Goal: Task Accomplishment & Management: Use online tool/utility

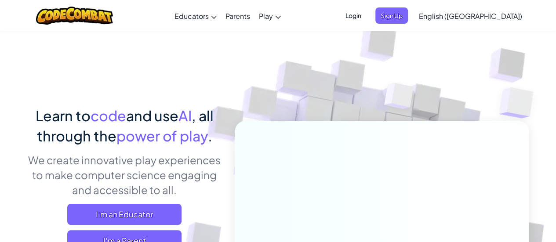
click at [482, 15] on span "English ([GEOGRAPHIC_DATA])" at bounding box center [470, 15] width 103 height 9
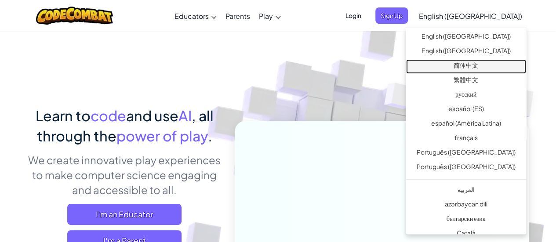
click at [461, 67] on link "简体中文" at bounding box center [466, 66] width 120 height 15
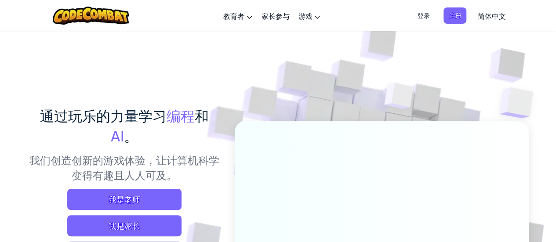
click at [490, 18] on span "简体中文" at bounding box center [491, 15] width 28 height 9
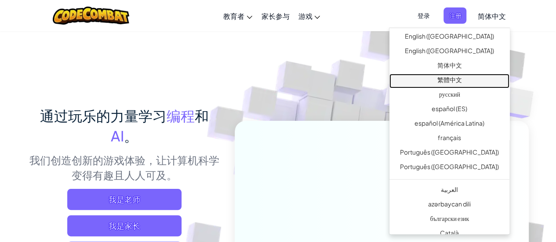
click at [456, 78] on link "繁體中文" at bounding box center [449, 81] width 120 height 15
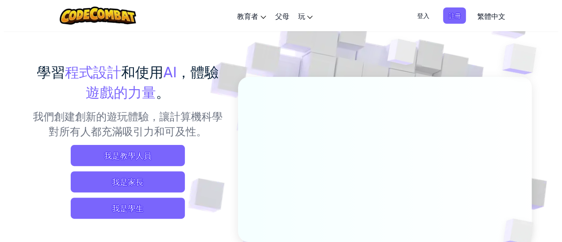
scroll to position [88, 0]
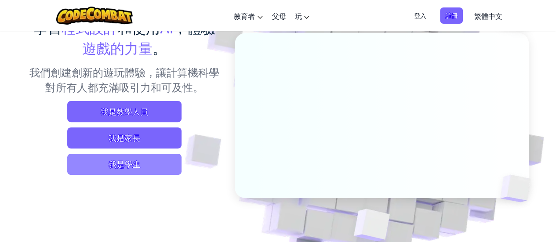
click at [122, 162] on span "我是學生" at bounding box center [124, 164] width 114 height 21
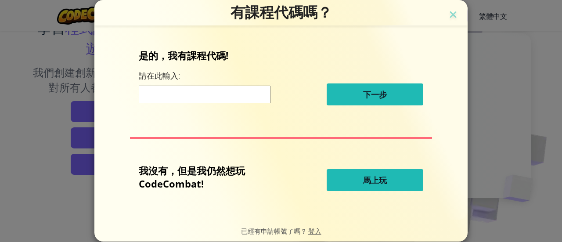
click at [207, 95] on input at bounding box center [205, 95] width 132 height 18
click at [455, 12] on img at bounding box center [453, 15] width 11 height 13
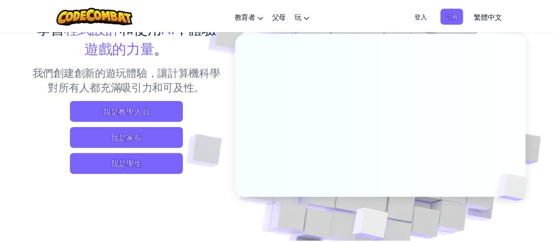
scroll to position [0, 0]
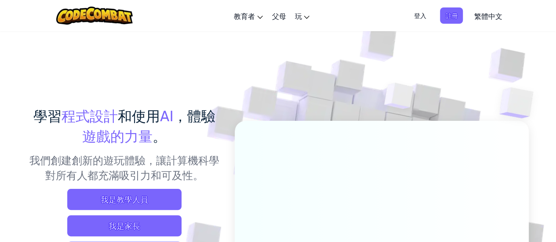
click at [504, 26] on link "繁體中文" at bounding box center [487, 16] width 37 height 24
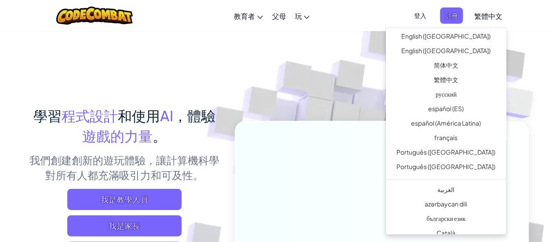
click at [491, 20] on span "繁體中文" at bounding box center [488, 15] width 28 height 9
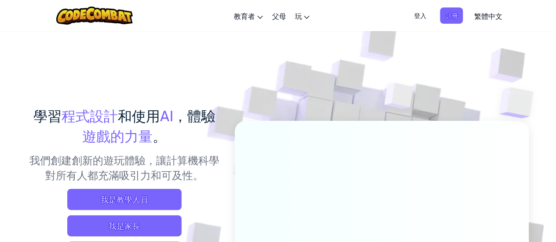
click at [491, 19] on span "繁體中文" at bounding box center [488, 15] width 28 height 9
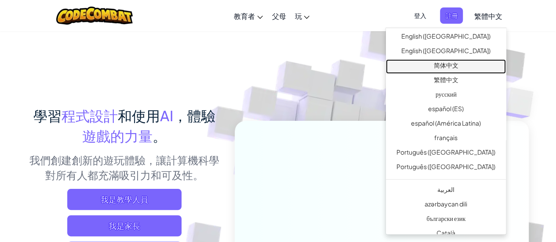
click at [443, 65] on link "简体中文" at bounding box center [446, 66] width 120 height 15
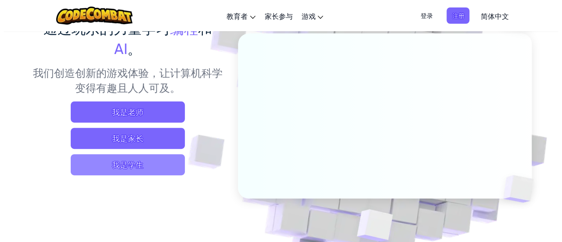
scroll to position [88, 0]
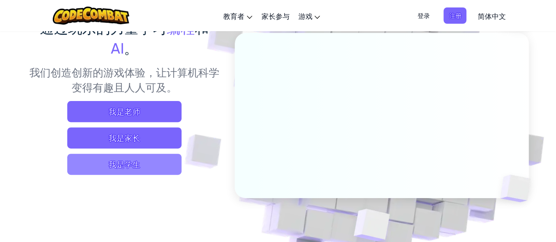
click at [123, 163] on span "我是学生" at bounding box center [124, 164] width 114 height 21
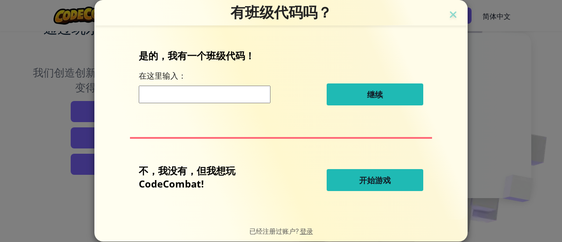
click at [200, 93] on input at bounding box center [205, 95] width 132 height 18
click at [355, 184] on button "开始游戏" at bounding box center [375, 180] width 97 height 22
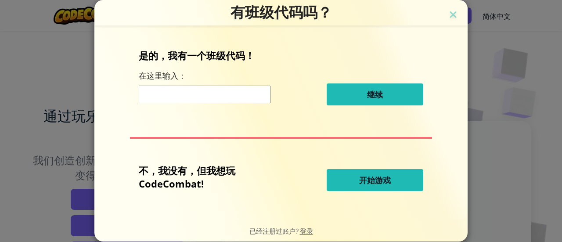
click at [354, 182] on button "开始游戏" at bounding box center [375, 180] width 97 height 22
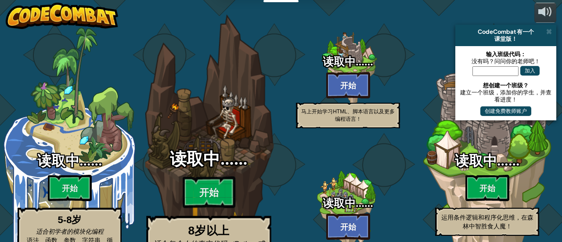
select select "zh-HANS"
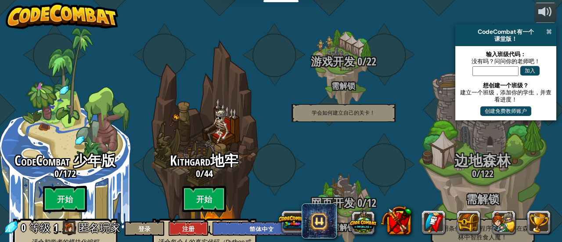
click at [548, 33] on span at bounding box center [550, 31] width 6 height 7
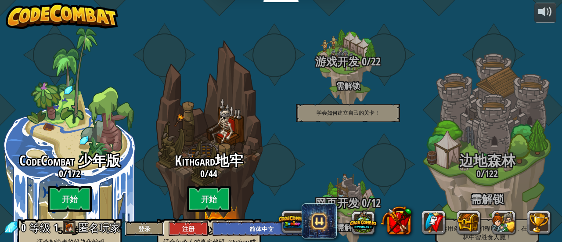
click at [150, 233] on button "登录" at bounding box center [145, 228] width 40 height 15
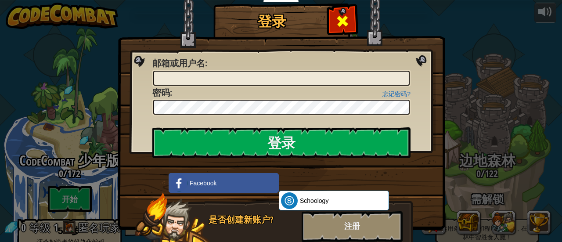
click at [342, 15] on span at bounding box center [343, 21] width 14 height 14
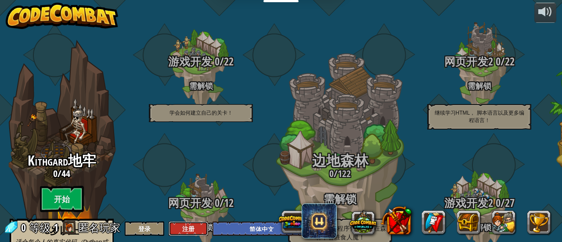
click at [186, 226] on button "注册" at bounding box center [189, 228] width 40 height 15
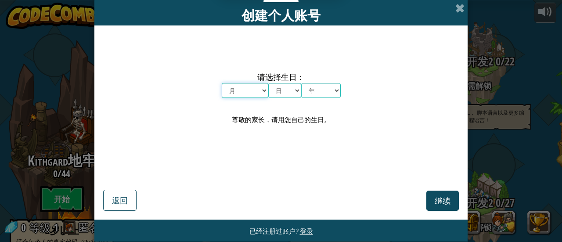
click at [243, 89] on select "月 一月 二月 三月 四月 五月 六月 七月 八月 九月 十月 十一月 十二月" at bounding box center [245, 90] width 47 height 15
select select "6"
click at [222, 83] on select "月 一月 二月 三月 四月 五月 六月 七月 八月 九月 十月 十一月 十二月" at bounding box center [245, 90] width 47 height 15
click at [279, 94] on select "日 1 2 3 4 5 6 7 8 9 10 11 12 13 14 15 16 17 18 19 20 21 22 23 24 25 26 27 28 29…" at bounding box center [285, 90] width 33 height 15
select select "12"
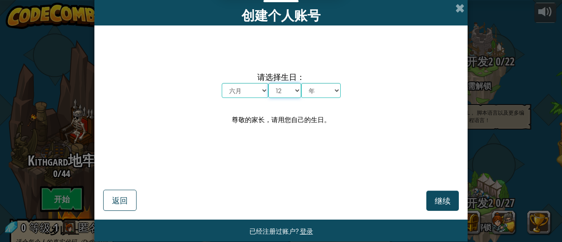
click at [269, 83] on select "日 1 2 3 4 5 6 7 8 9 10 11 12 13 14 15 16 17 18 19 20 21 22 23 24 25 26 27 28 29…" at bounding box center [285, 90] width 33 height 15
click at [314, 96] on select "年 2025 2024 2023 2022 2021 2020 2019 2018 2017 2016 2015 2014 2013 2012 2011 20…" at bounding box center [321, 90] width 40 height 15
select select "2013"
click at [301, 83] on select "年 2025 2024 2023 2022 2021 2020 2019 2018 2017 2016 2015 2014 2013 2012 2011 20…" at bounding box center [321, 90] width 40 height 15
click at [445, 203] on span "继续" at bounding box center [443, 201] width 16 height 10
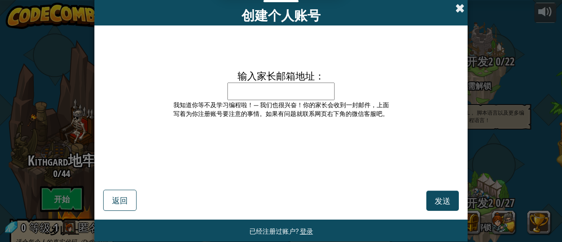
click at [456, 5] on span at bounding box center [460, 8] width 9 height 9
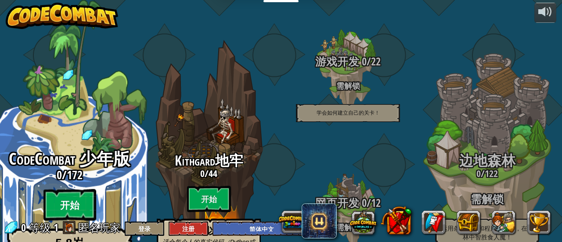
click at [93, 189] on btn "开始" at bounding box center [70, 205] width 53 height 32
select select "zh-HANS"
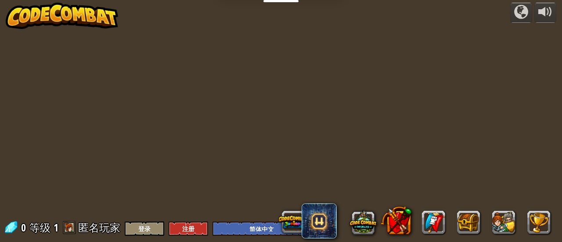
select select "zh-HANS"
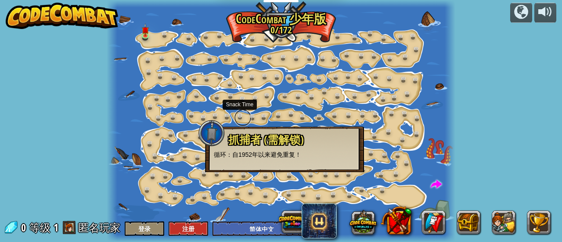
click at [245, 114] on link at bounding box center [243, 118] width 18 height 18
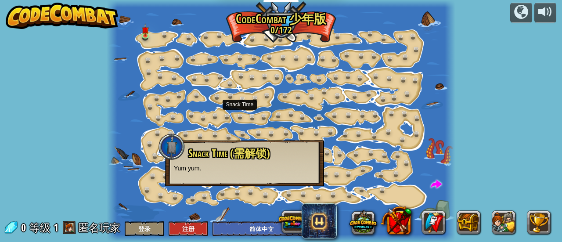
click at [238, 109] on div at bounding box center [281, 121] width 349 height 242
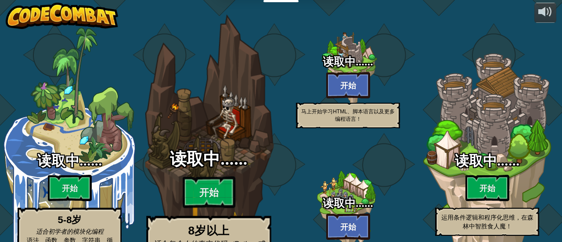
click at [184, 115] on div "读取中…… 开始 8岁以上 适合每个人的真实代码（Python或Javascript）编程 逃离地牢，提升你的编程技能！" at bounding box center [208, 167] width 167 height 334
select select "zh-HANS"
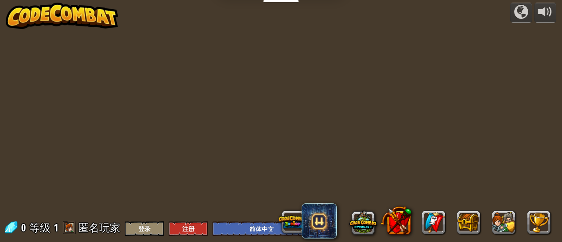
select select "zh-HANS"
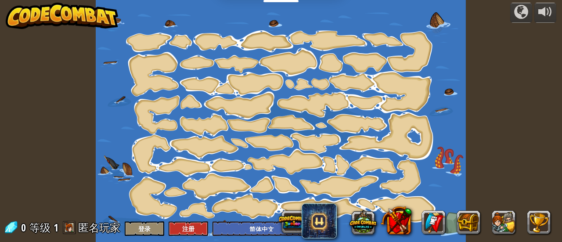
select select "zh-HANS"
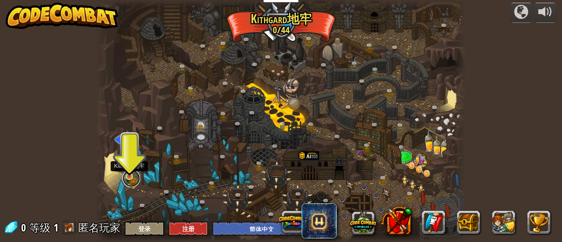
click at [131, 180] on link at bounding box center [132, 179] width 18 height 18
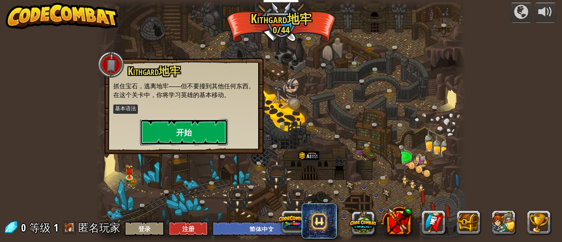
click at [179, 134] on button "开始" at bounding box center [184, 132] width 88 height 26
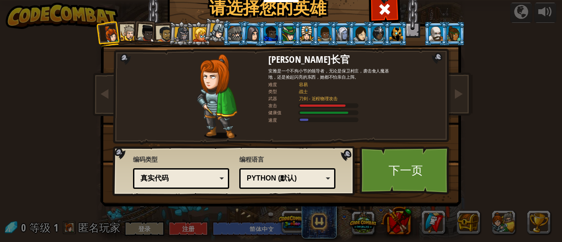
click at [282, 31] on div at bounding box center [289, 33] width 14 height 14
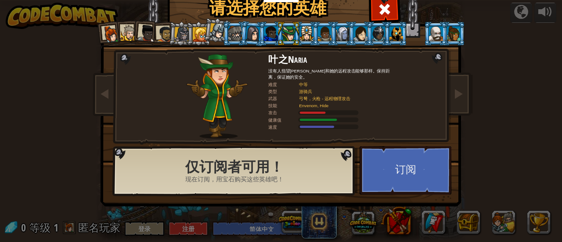
click at [303, 34] on div at bounding box center [307, 33] width 14 height 14
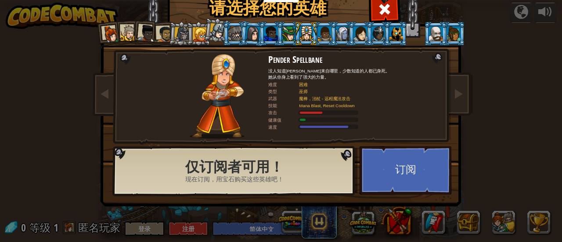
click at [164, 33] on div at bounding box center [164, 34] width 16 height 16
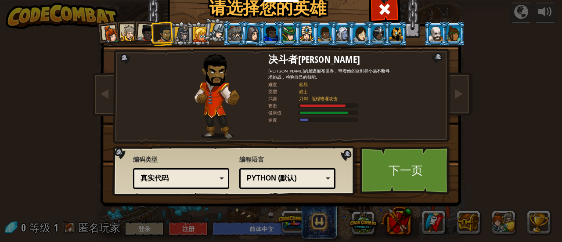
click at [142, 34] on div at bounding box center [147, 34] width 18 height 18
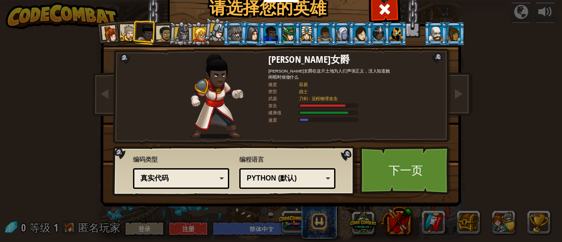
click at [163, 33] on div at bounding box center [164, 34] width 16 height 16
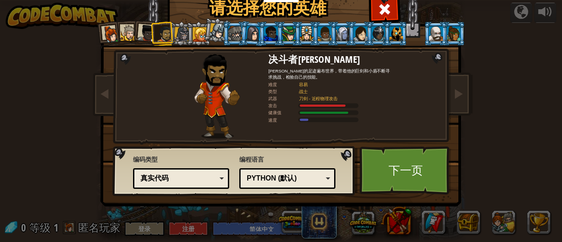
click at [175, 33] on div at bounding box center [181, 34] width 15 height 15
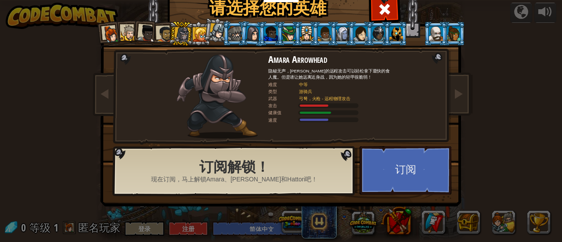
click at [175, 33] on div at bounding box center [181, 34] width 15 height 15
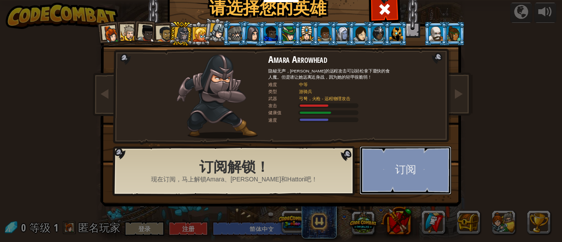
click at [376, 161] on button "订阅" at bounding box center [406, 170] width 92 height 48
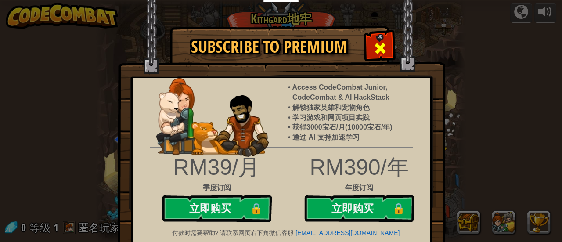
click at [390, 27] on div "Subscribe to Premium Access CodeCombat Junior, CodeCombat & AI HackStack 解锁独家英雄…" at bounding box center [281, 26] width 328 height 1
click at [381, 51] on span at bounding box center [381, 48] width 14 height 14
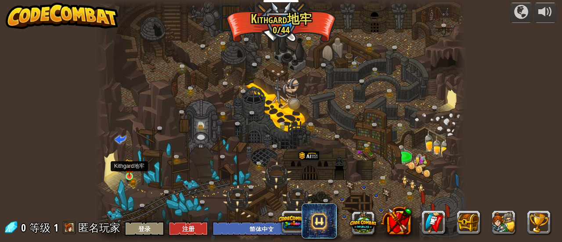
click at [131, 176] on img at bounding box center [129, 168] width 8 height 18
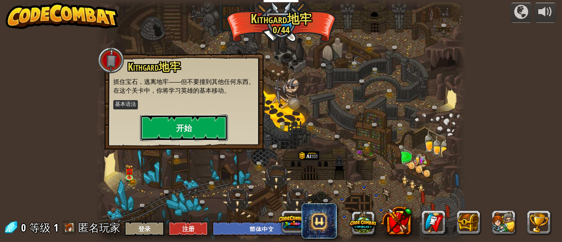
click at [188, 133] on button "开始" at bounding box center [184, 128] width 88 height 26
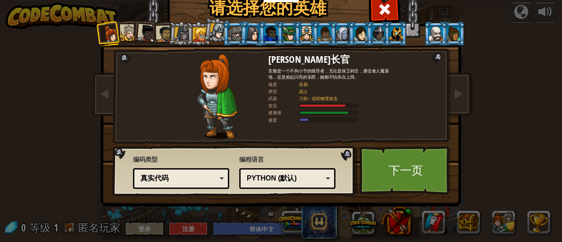
click at [265, 24] on li at bounding box center [271, 34] width 24 height 24
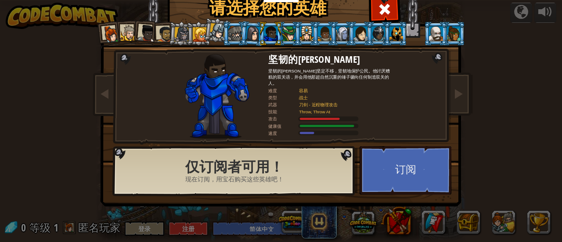
click at [283, 35] on div at bounding box center [289, 33] width 14 height 14
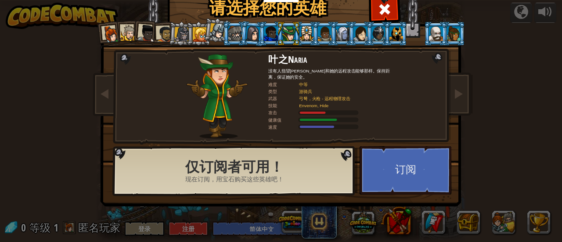
click at [154, 22] on li at bounding box center [163, 34] width 24 height 25
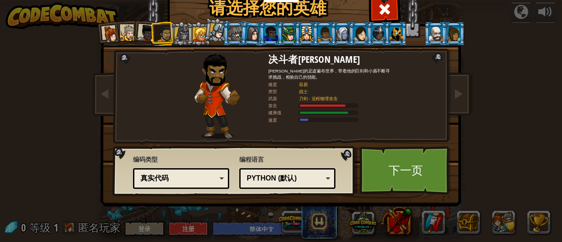
click at [151, 37] on li at bounding box center [163, 34] width 24 height 25
click at [134, 37] on li at bounding box center [145, 32] width 26 height 26
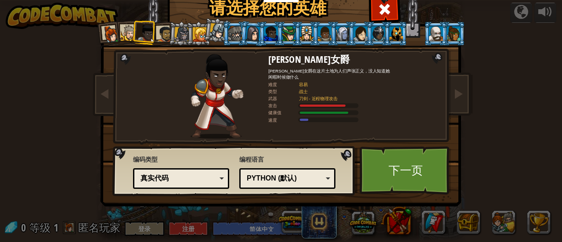
click at [188, 39] on li at bounding box center [199, 34] width 24 height 24
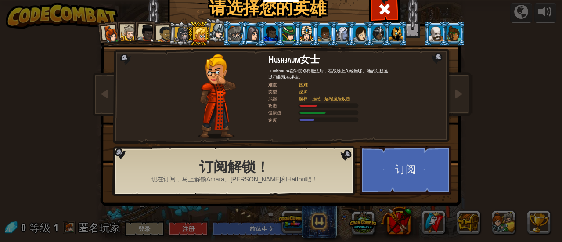
click at [215, 37] on div at bounding box center [218, 31] width 16 height 16
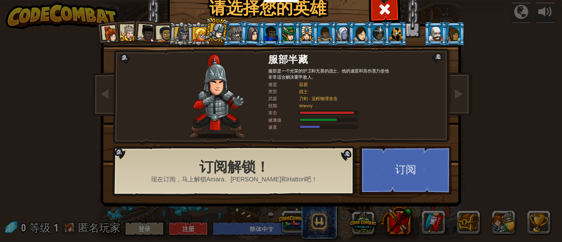
click at [348, 41] on li at bounding box center [360, 34] width 24 height 24
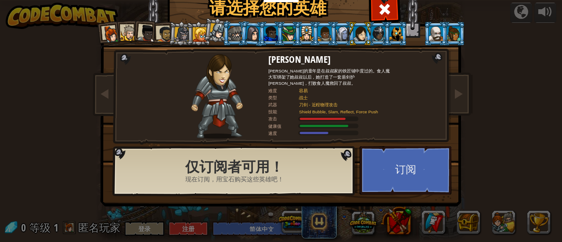
click at [105, 35] on div at bounding box center [111, 34] width 18 height 18
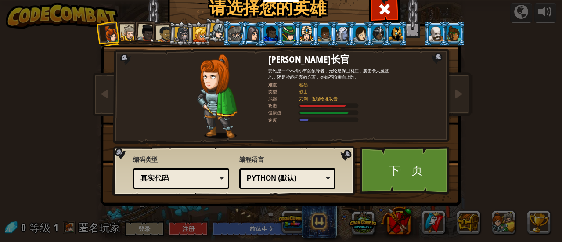
click at [128, 36] on div at bounding box center [129, 33] width 16 height 16
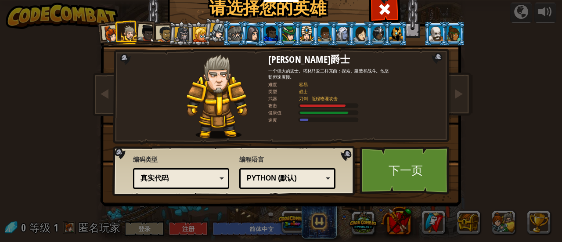
click at [139, 33] on div at bounding box center [147, 34] width 18 height 18
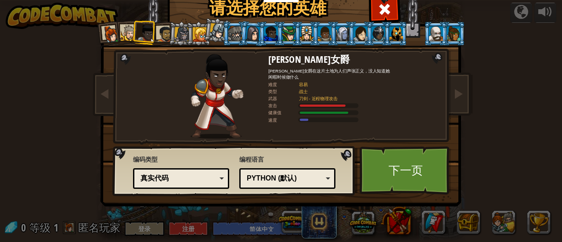
click at [156, 33] on div at bounding box center [164, 34] width 16 height 16
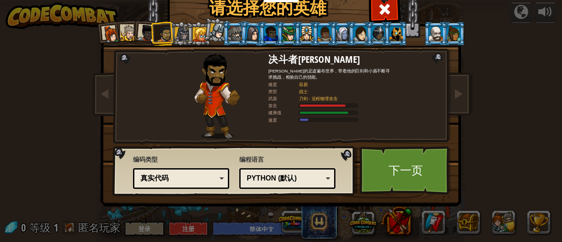
click at [174, 33] on div at bounding box center [181, 34] width 15 height 15
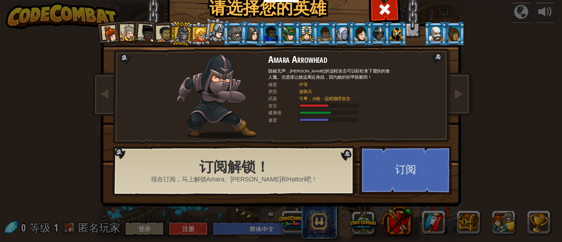
click at [356, 48] on div "[PERSON_NAME]长官 [PERSON_NAME]是一个不拘小节的领导者，无论是保卫村庄，袭击食人魔基地，还是捡起闪亮的东西，她都不怕亲自上阵。 难度…" at bounding box center [281, 113] width 330 height 192
click at [377, 34] on div at bounding box center [379, 33] width 14 height 14
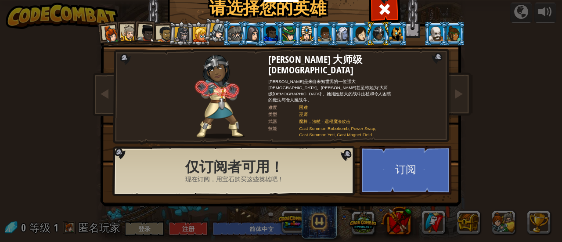
click at [149, 31] on div at bounding box center [147, 34] width 18 height 18
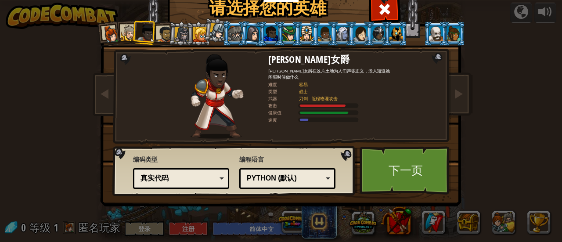
click at [159, 30] on div at bounding box center [164, 34] width 16 height 16
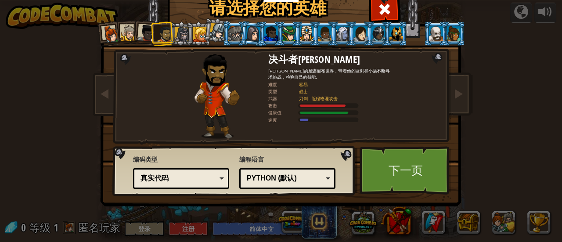
click at [121, 33] on div at bounding box center [129, 33] width 16 height 16
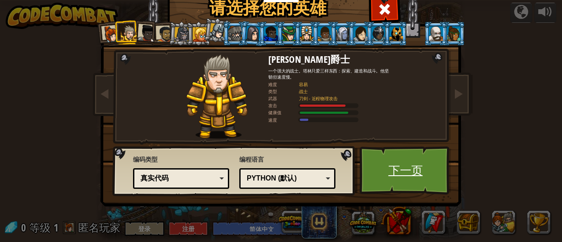
click at [404, 170] on link "下一页" at bounding box center [406, 170] width 92 height 48
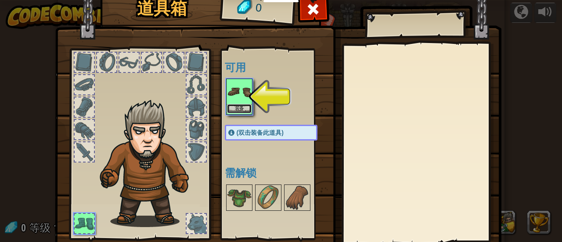
click at [237, 104] on button "装备" at bounding box center [239, 108] width 25 height 9
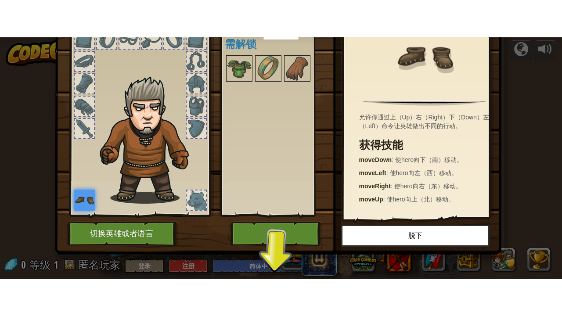
scroll to position [17, 0]
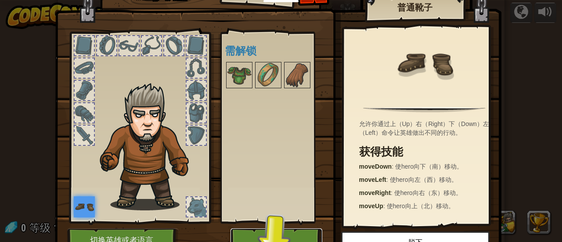
click at [279, 235] on button "开始" at bounding box center [277, 241] width 92 height 24
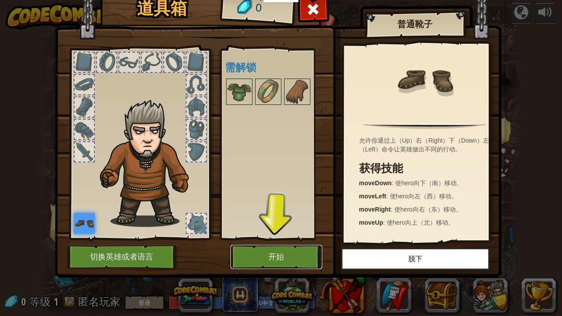
scroll to position [0, 0]
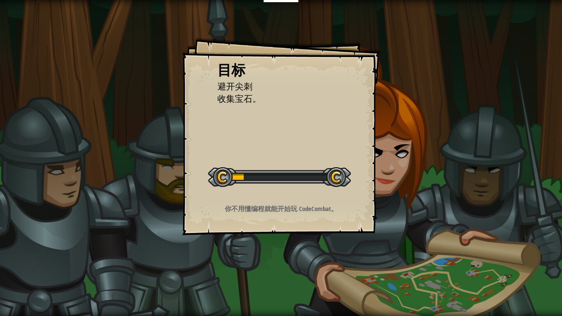
click at [288, 185] on div at bounding box center [279, 177] width 143 height 20
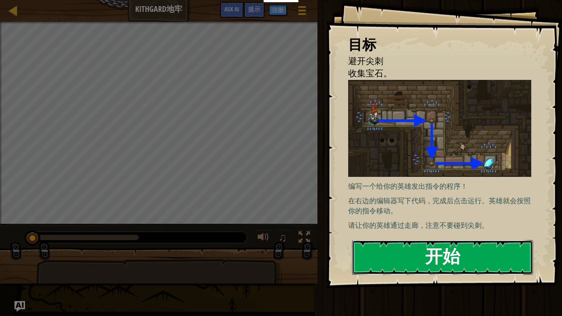
click at [430, 242] on button "开始" at bounding box center [442, 257] width 181 height 35
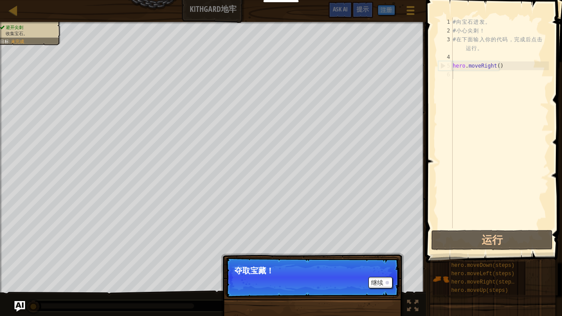
click at [305, 242] on p "继续 夺取宝藏！" at bounding box center [312, 278] width 174 height 40
click at [391, 242] on button "继续" at bounding box center [381, 282] width 24 height 11
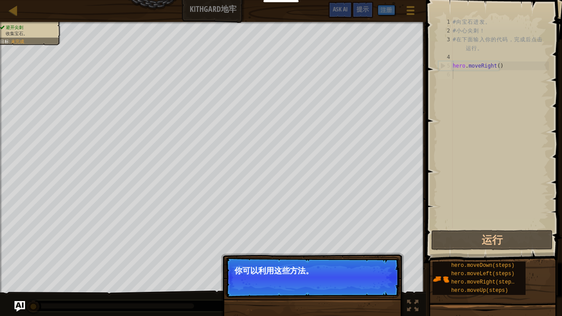
click at [340, 242] on p "继续 你可以利用这些方法。" at bounding box center [312, 278] width 174 height 40
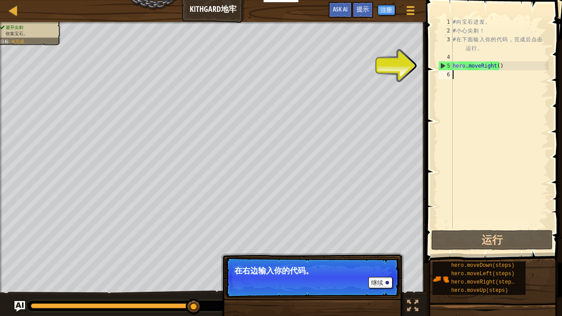
click at [474, 61] on div "# 向 宝 石 进 发 。 # 小 心 尖 刺 ！ # 在 下 面 输 入 你 的 代 码 ， 完 成 后 点 击 运 行 。 hero . moveRigh…" at bounding box center [500, 132] width 98 height 229
click at [467, 66] on div "# 向 宝 石 进 发 。 # 小 心 尖 刺 ！ # 在 下 面 输 入 你 的 代 码 ， 完 成 后 点 击 运 行 。 hero . moveRigh…" at bounding box center [500, 132] width 98 height 229
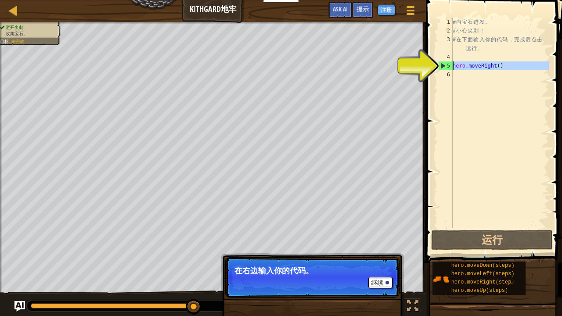
click at [448, 67] on div "5" at bounding box center [446, 66] width 14 height 9
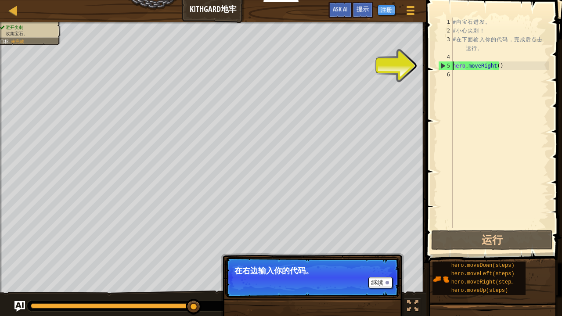
click at [443, 65] on div "5" at bounding box center [446, 66] width 14 height 9
click at [442, 67] on div "5" at bounding box center [446, 66] width 14 height 9
click at [445, 66] on div "5" at bounding box center [446, 66] width 14 height 9
click at [443, 65] on div "5" at bounding box center [446, 66] width 14 height 9
drag, startPoint x: 448, startPoint y: 66, endPoint x: 459, endPoint y: 93, distance: 28.8
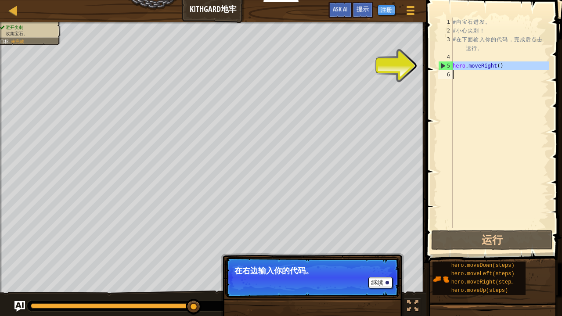
click at [459, 93] on div "hero.moveRight() 1 2 3 4 5 6 # 向 宝 石 进 发 。 # 小 心 尖 刺 ！ # 在 下 面 输 入 你 的 代 码 ， 完 …" at bounding box center [493, 123] width 112 height 211
click at [500, 69] on div "# 向 宝 石 进 发 。 # 小 心 尖 刺 ！ # 在 下 面 输 入 你 的 代 码 ， 完 成 后 点 击 运 行 。 hero . moveRigh…" at bounding box center [500, 123] width 98 height 211
type textarea "hero.moveRight()"
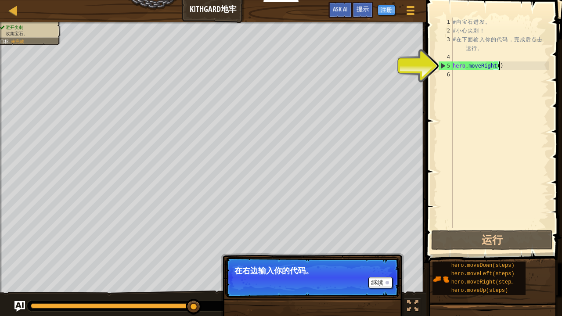
click at [497, 68] on div "# 向 宝 石 进 发 。 # 小 心 尖 刺 ！ # 在 下 面 输 入 你 的 代 码 ， 完 成 后 点 击 运 行 。 hero . moveRigh…" at bounding box center [500, 132] width 98 height 229
click at [498, 67] on div "# 向 宝 石 进 发 。 # 小 心 尖 刺 ！ # 在 下 面 输 入 你 的 代 码 ， 完 成 后 点 击 运 行 。 hero . moveRigh…" at bounding box center [500, 132] width 98 height 229
click at [497, 66] on div "# 向 宝 石 进 发 。 # 小 心 尖 刺 ！ # 在 下 面 输 入 你 的 代 码 ， 完 成 后 点 击 运 行 。 hero . moveRigh…" at bounding box center [500, 132] width 98 height 229
click at [513, 54] on div "# 向 宝 石 进 发 。 # 小 心 尖 刺 ！ # 在 下 面 输 入 你 的 代 码 ， 完 成 后 点 击 运 行 。 hero . moveRigh…" at bounding box center [500, 132] width 98 height 229
click at [468, 81] on div "# 向 宝 石 进 发 。 # 小 心 尖 刺 ！ # 在 下 面 输 入 你 的 代 码 ， 完 成 后 点 击 运 行 。 hero . moveRigh…" at bounding box center [500, 132] width 98 height 229
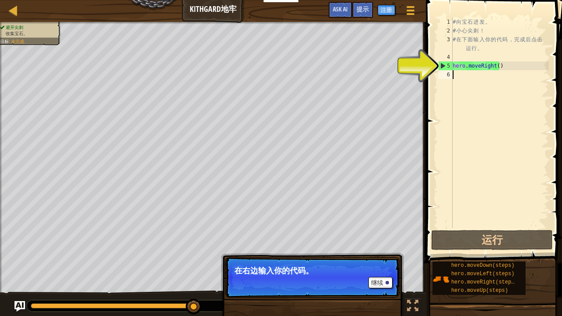
click at [446, 66] on div "5" at bounding box center [446, 66] width 14 height 9
type textarea "hero.moveRight()"
click at [384, 242] on button "继续" at bounding box center [381, 282] width 24 height 11
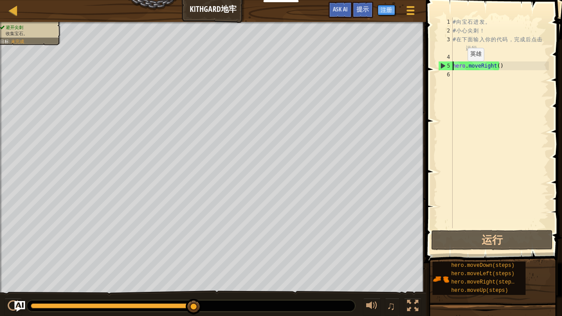
click at [461, 69] on div "# 向 宝 石 进 发 。 # 小 心 尖 刺 ！ # 在 下 面 输 入 你 的 代 码 ， 完 成 后 点 击 运 行 。 hero . moveRigh…" at bounding box center [500, 132] width 98 height 229
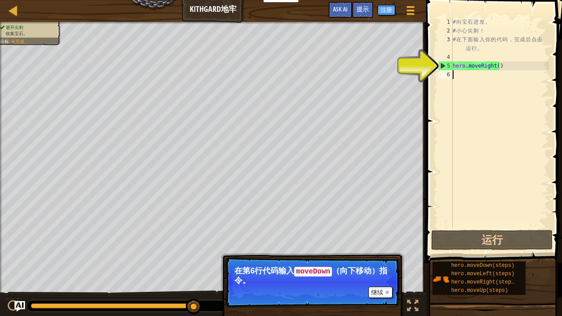
click at [466, 76] on div "# 向 宝 石 进 发 。 # 小 心 尖 刺 ！ # 在 下 面 输 入 你 的 代 码 ， 完 成 后 点 击 运 行 。 hero . moveRigh…" at bounding box center [500, 132] width 98 height 229
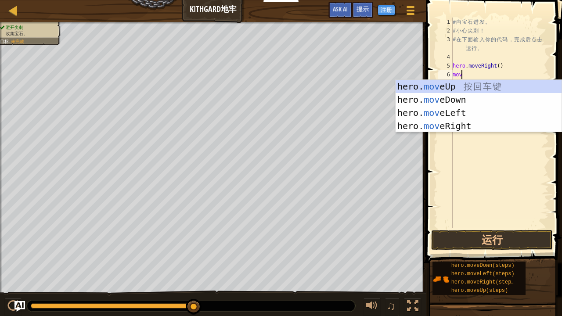
type textarea "move"
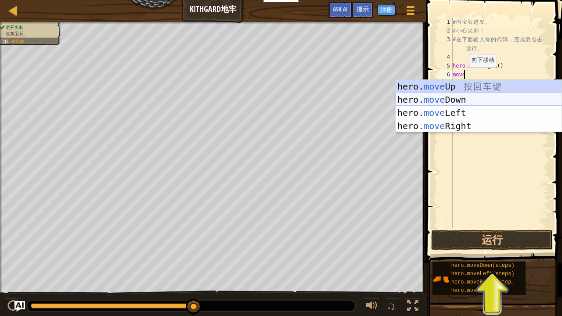
click at [441, 96] on div "hero. move Up 按 回 车 键 hero. move Down 按 回 车 键 hero. move Left 按 回 车 键 hero. mov…" at bounding box center [479, 119] width 167 height 79
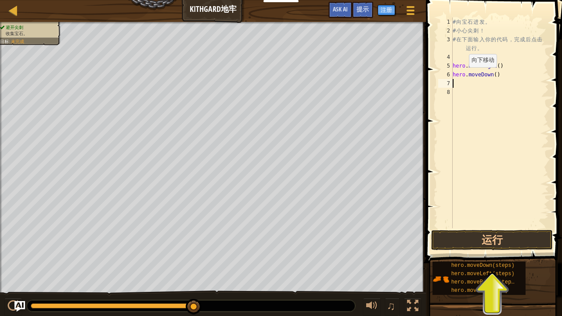
scroll to position [4, 0]
click at [503, 242] on button "运行" at bounding box center [493, 240] width 122 height 20
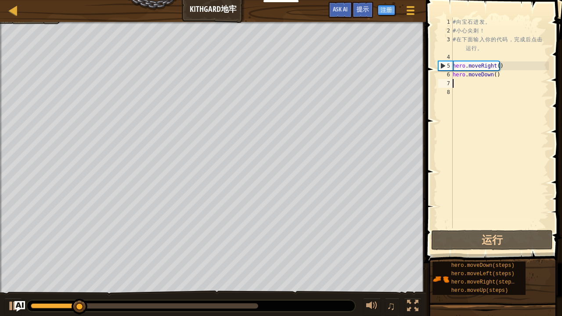
click at [456, 81] on div "# 向 宝 石 进 发 。 # 小 心 尖 刺 ！ # 在 下 面 输 入 你 的 代 码 ， 完 成 后 点 击 运 行 。 hero . moveRigh…" at bounding box center [500, 132] width 98 height 229
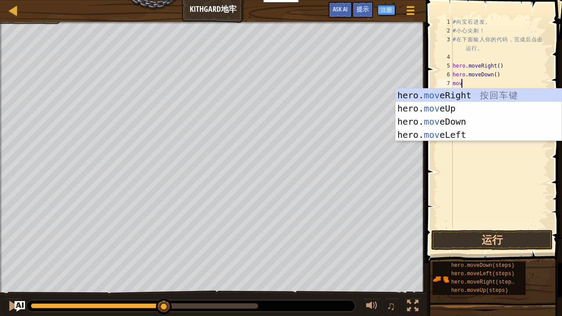
type textarea "move"
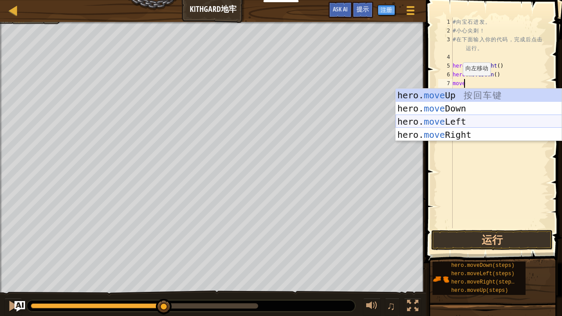
click at [448, 117] on div "hero. move Up 按 回 车 键 hero. move Down 按 回 车 键 hero. move Left 按 回 车 键 hero. mov…" at bounding box center [479, 128] width 167 height 79
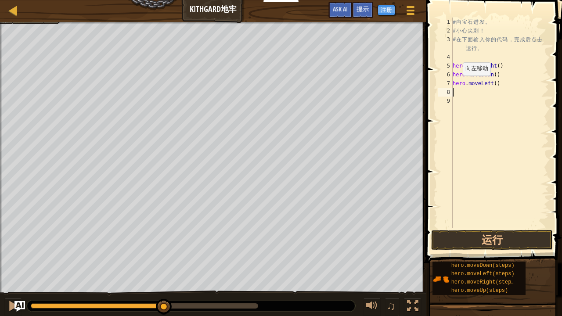
scroll to position [4, 0]
click at [479, 242] on button "运行" at bounding box center [493, 240] width 122 height 20
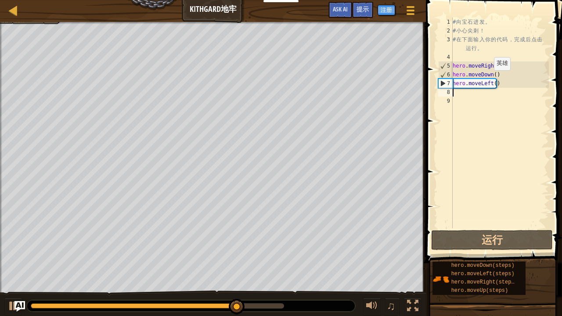
click at [487, 79] on div "# 向 宝 石 进 发 。 # 小 心 尖 刺 ！ # 在 下 面 输 入 你 的 代 码 ， 完 成 后 点 击 运 行 。 hero . moveRigh…" at bounding box center [500, 132] width 98 height 229
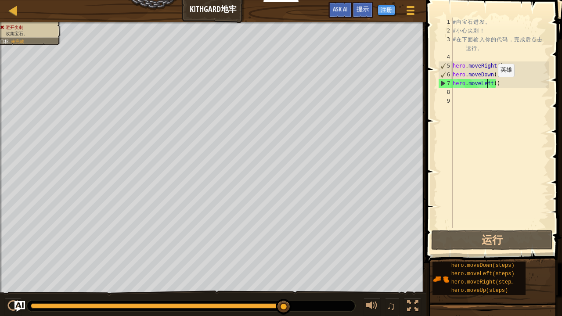
click at [490, 85] on div "# 向 宝 石 进 发 。 # 小 心 尖 刺 ！ # 在 下 面 输 入 你 的 代 码 ， 完 成 后 点 击 运 行 。 hero . moveRigh…" at bounding box center [500, 132] width 98 height 229
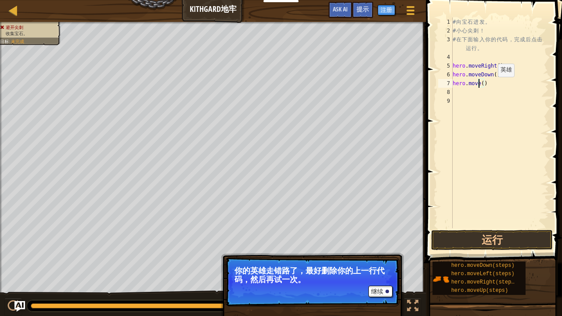
scroll to position [4, 2]
click at [508, 240] on button "运行" at bounding box center [493, 240] width 122 height 20
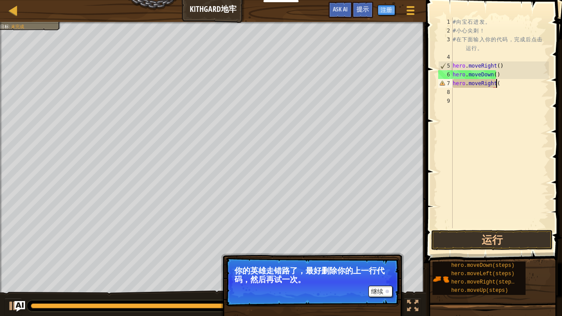
type textarea "hero.moveRight(()"
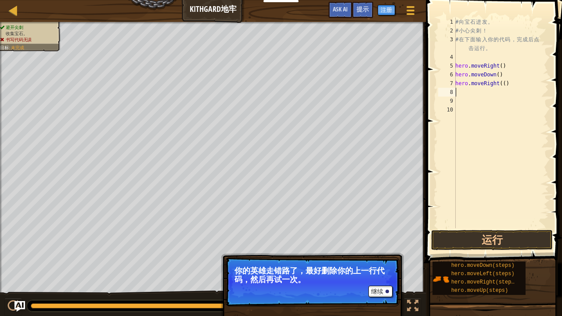
scroll to position [4, 0]
click at [493, 238] on button "运行" at bounding box center [493, 240] width 122 height 20
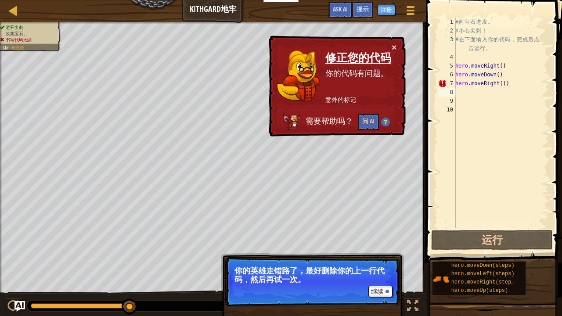
click at [512, 80] on div "# 向 宝 石 进 发 。 # 小 心 尖 刺 ！ # 在 下 面 输 入 你 的 代 码 ， 完 成 后 点 击 运 行 。 hero . moveRigh…" at bounding box center [501, 132] width 95 height 229
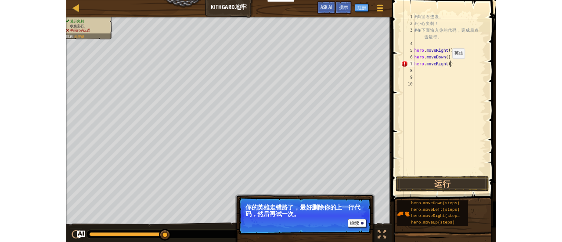
scroll to position [4, 3]
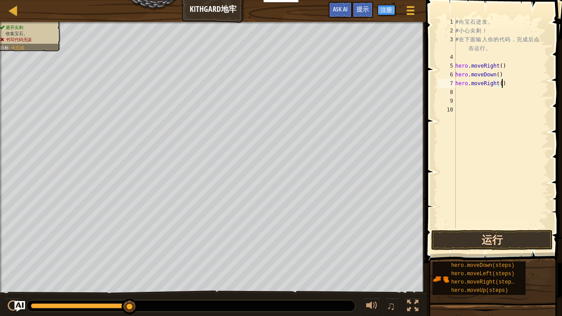
type textarea "hero.moveRight()"
click at [523, 241] on button "运行" at bounding box center [493, 240] width 122 height 20
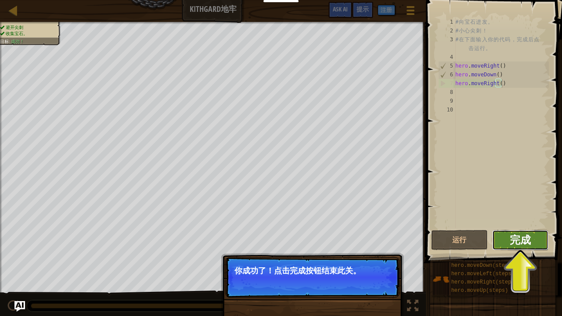
click at [516, 237] on span "完成" at bounding box center [520, 240] width 21 height 14
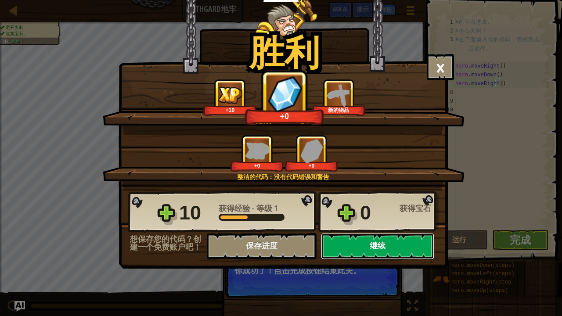
click at [381, 242] on button "继续" at bounding box center [377, 246] width 113 height 26
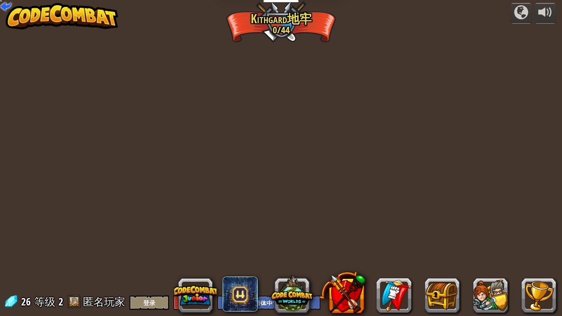
select select "zh-HANS"
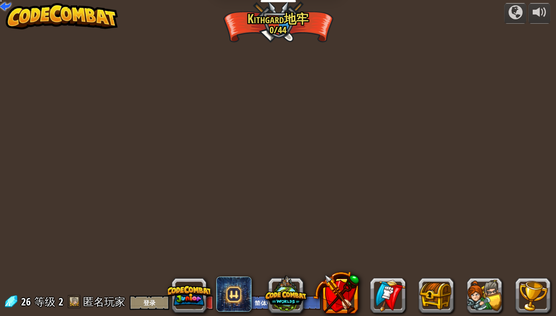
select select "zh-HANS"
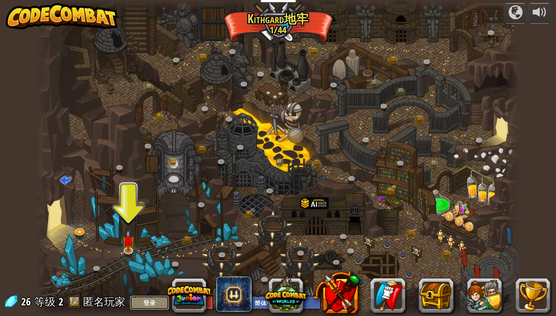
click at [143, 242] on button "登录" at bounding box center [150, 303] width 40 height 15
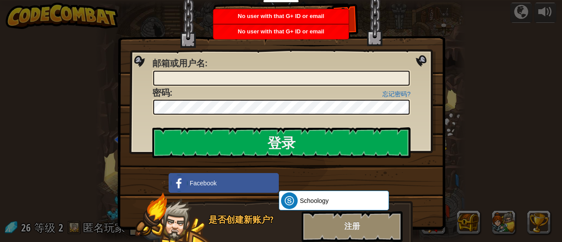
click at [420, 58] on img at bounding box center [282, 102] width 328 height 256
click at [336, 235] on div "注册" at bounding box center [352, 226] width 101 height 31
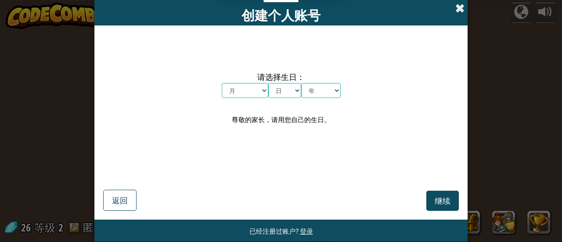
click at [458, 13] on div "创建个人账号" at bounding box center [281, 12] width 374 height 25
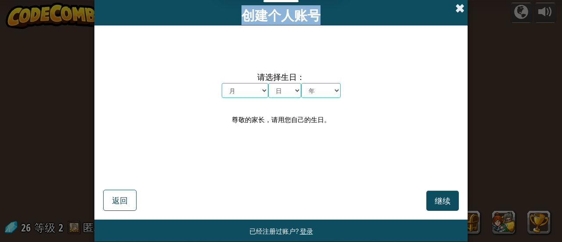
click at [458, 10] on span at bounding box center [460, 8] width 9 height 9
